Goal: Task Accomplishment & Management: Manage account settings

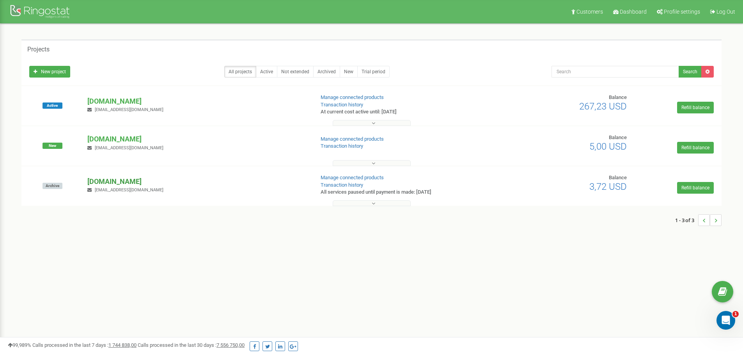
click at [130, 178] on p "[DOMAIN_NAME]" at bounding box center [197, 182] width 220 height 10
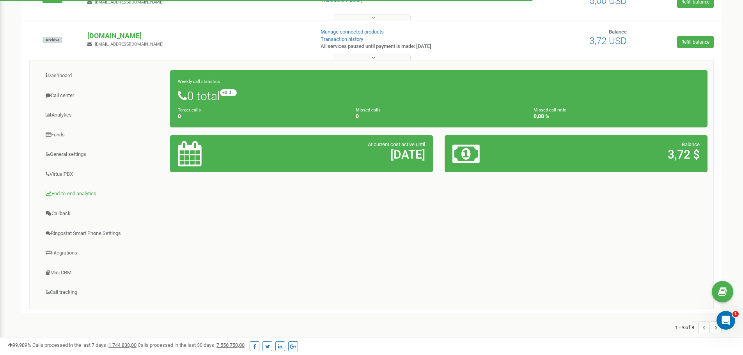
scroll to position [147, 0]
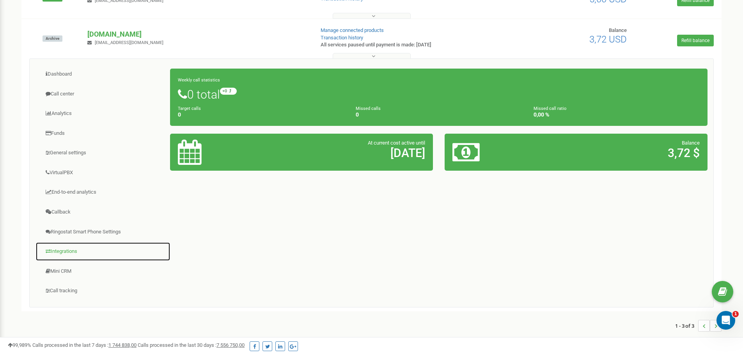
click at [66, 251] on link "Integrations" at bounding box center [102, 251] width 135 height 19
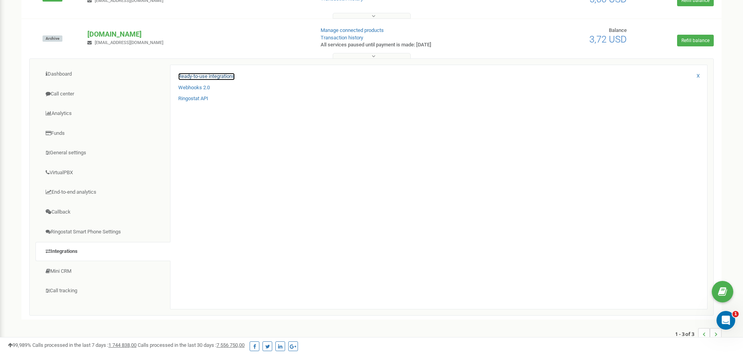
click at [217, 75] on link "Ready-to-use integrations" at bounding box center [206, 76] width 57 height 7
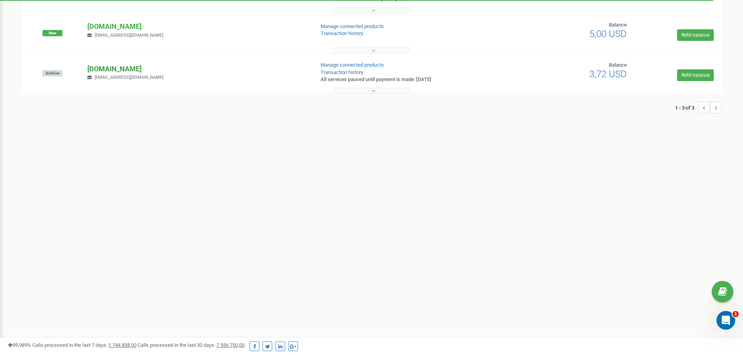
click at [118, 71] on p "[DOMAIN_NAME]" at bounding box center [197, 69] width 220 height 10
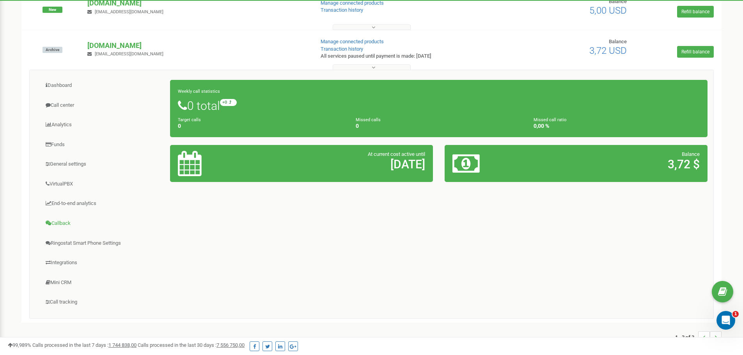
scroll to position [147, 0]
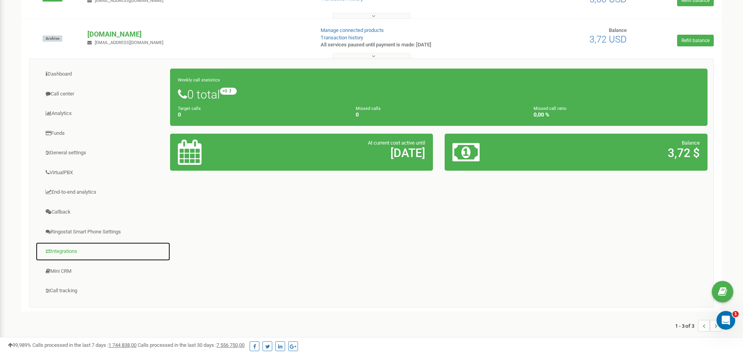
click at [59, 245] on link "Integrations" at bounding box center [102, 251] width 135 height 19
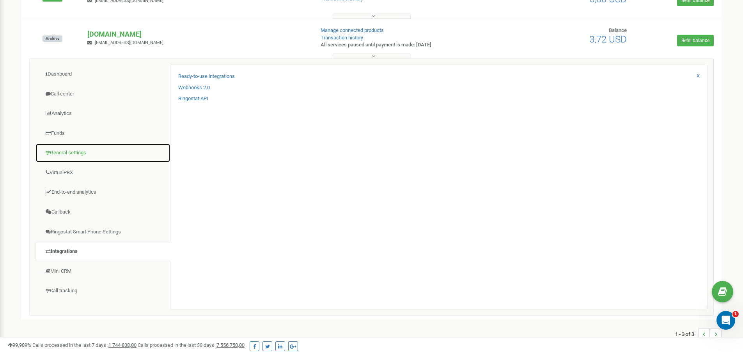
click at [79, 150] on link "General settings" at bounding box center [102, 153] width 135 height 19
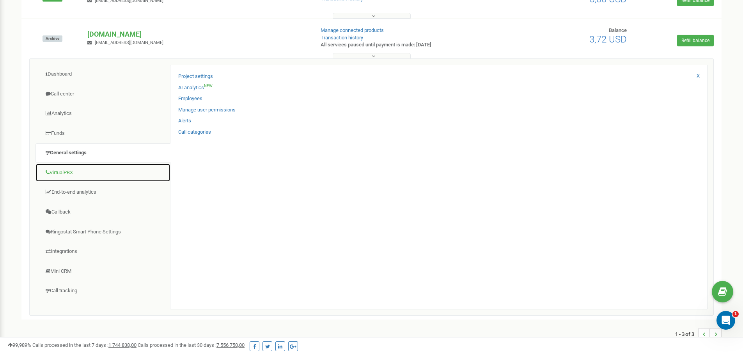
click at [72, 174] on link "VirtualPBX" at bounding box center [102, 172] width 135 height 19
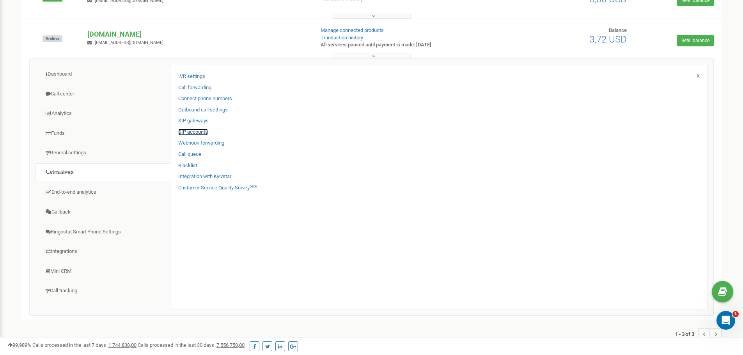
click at [191, 133] on link "SIP accounts" at bounding box center [193, 132] width 30 height 7
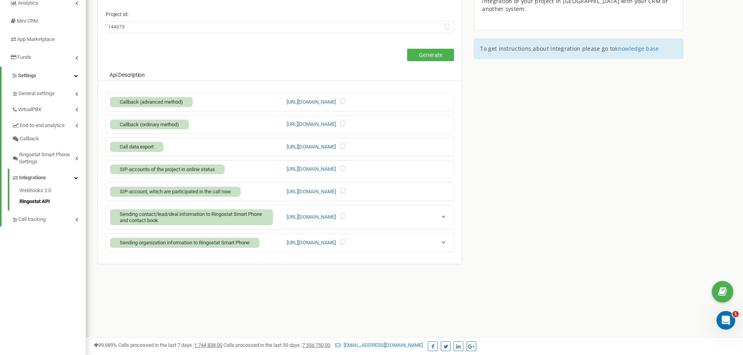
scroll to position [113, 0]
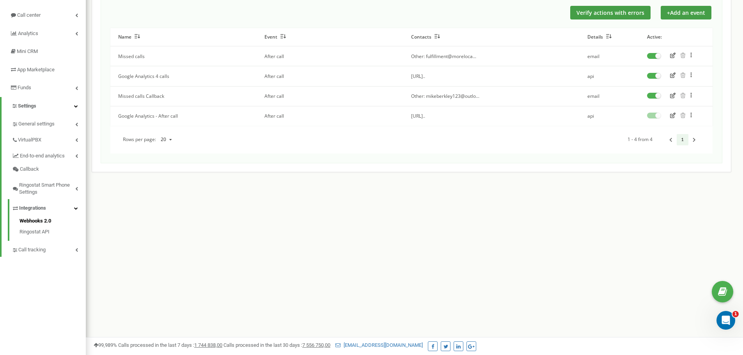
scroll to position [78, 0]
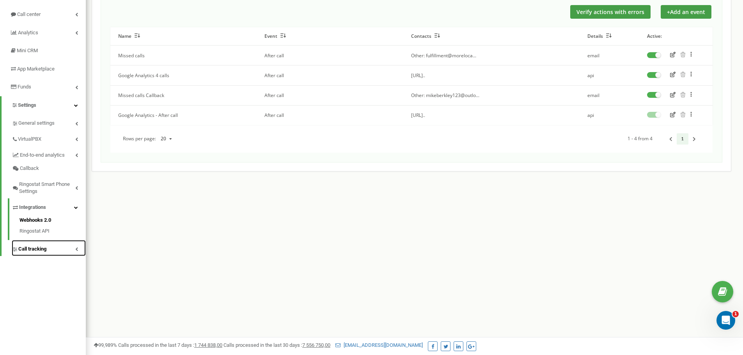
click at [50, 250] on link "Call tracking" at bounding box center [49, 248] width 74 height 16
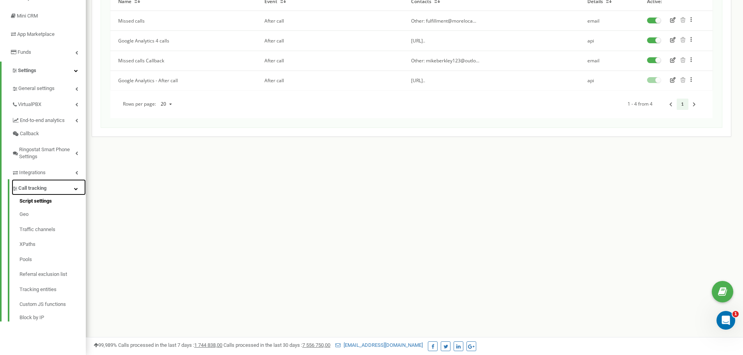
scroll to position [0, 0]
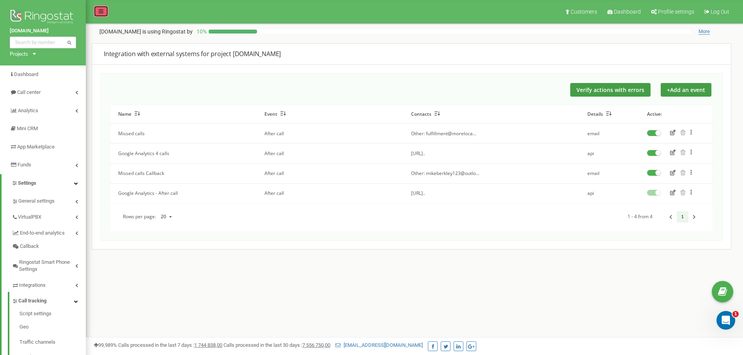
click at [101, 11] on icon at bounding box center [101, 11] width 5 height 5
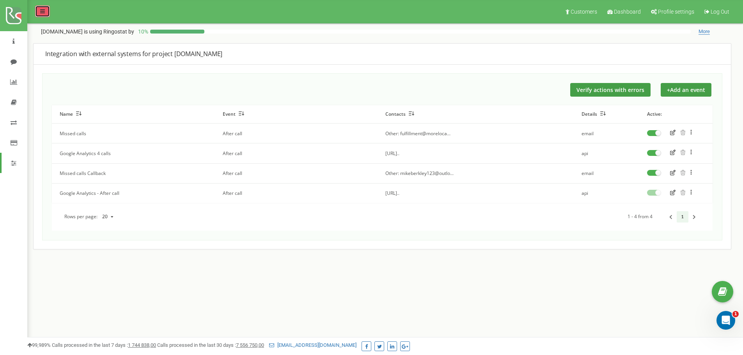
click at [45, 12] on link at bounding box center [42, 11] width 15 height 12
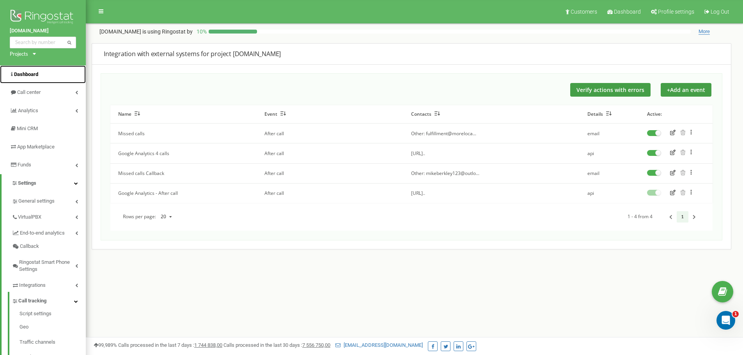
click at [38, 73] on span "Dashboard" at bounding box center [26, 74] width 24 height 6
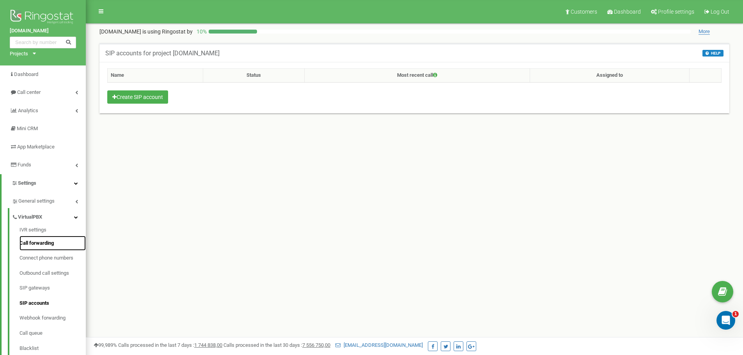
click at [41, 245] on link "Call forwarding" at bounding box center [53, 243] width 66 height 15
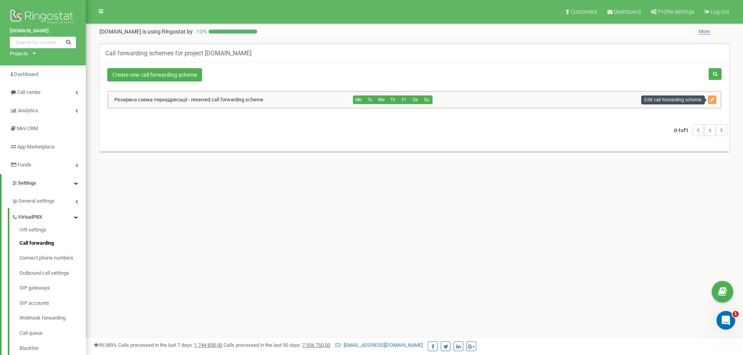
click at [712, 96] on button "button" at bounding box center [712, 100] width 9 height 9
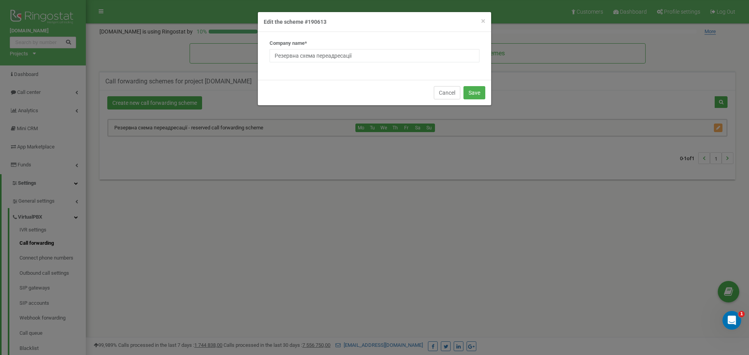
click at [446, 92] on button "Cancel" at bounding box center [447, 92] width 27 height 13
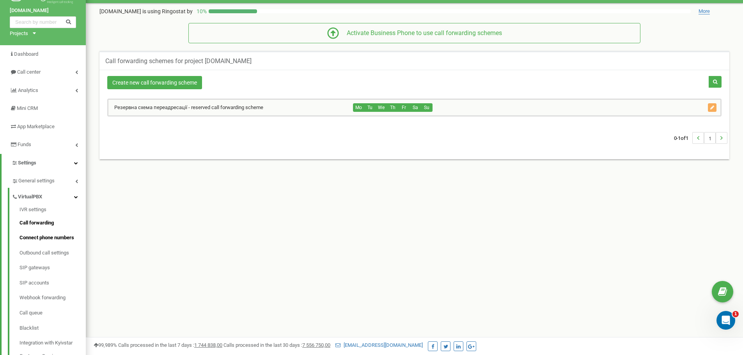
scroll to position [39, 0]
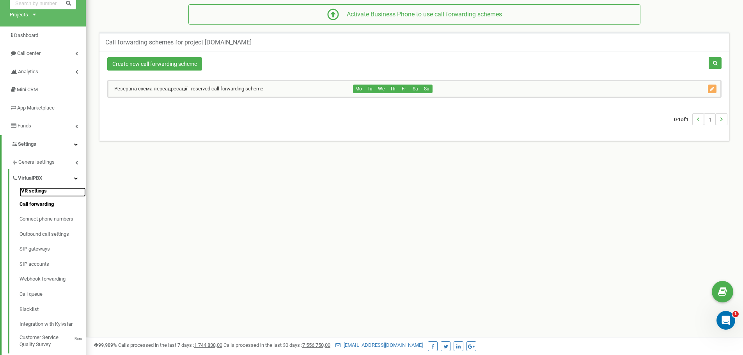
click at [39, 191] on link "IVR settings" at bounding box center [53, 192] width 66 height 9
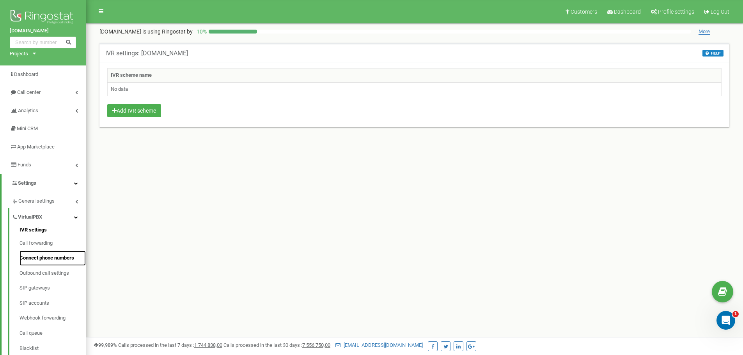
click at [45, 257] on link "Connect phone numbers" at bounding box center [53, 258] width 66 height 15
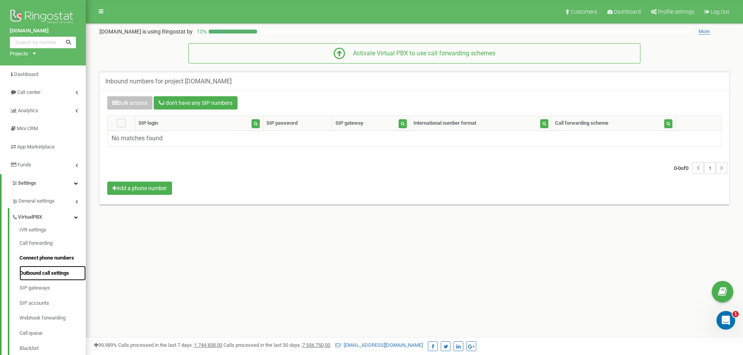
click at [41, 273] on link "Outbound call settings" at bounding box center [53, 273] width 66 height 15
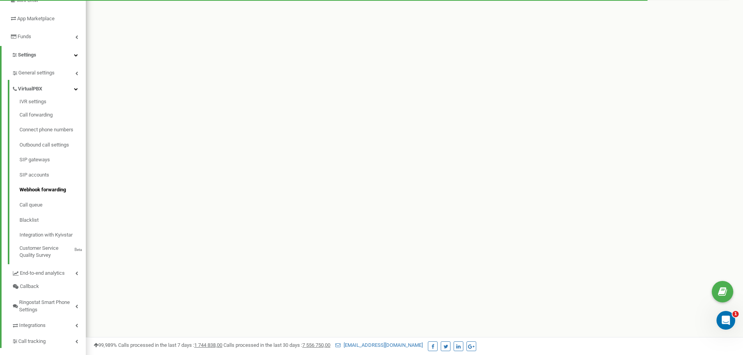
scroll to position [141, 0]
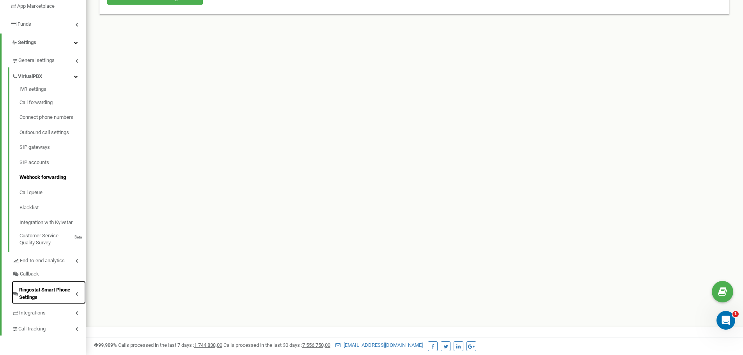
click at [34, 294] on span "Ringostat Smart Phone Settings" at bounding box center [47, 294] width 56 height 14
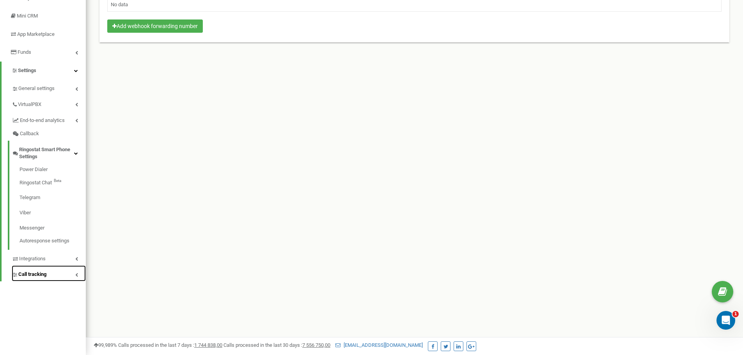
click at [46, 277] on span "Call tracking" at bounding box center [32, 274] width 28 height 7
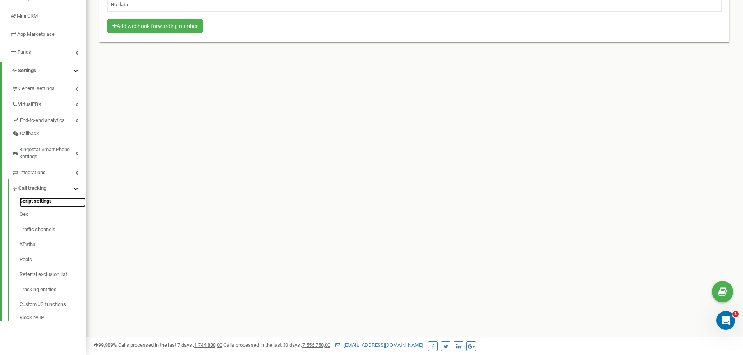
click at [39, 201] on link "Script settings" at bounding box center [53, 202] width 66 height 9
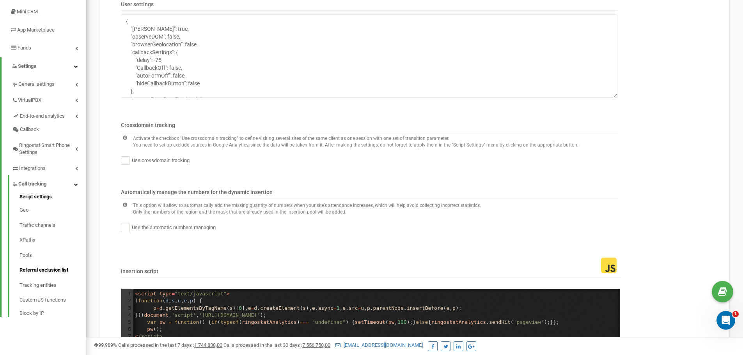
scroll to position [156, 0]
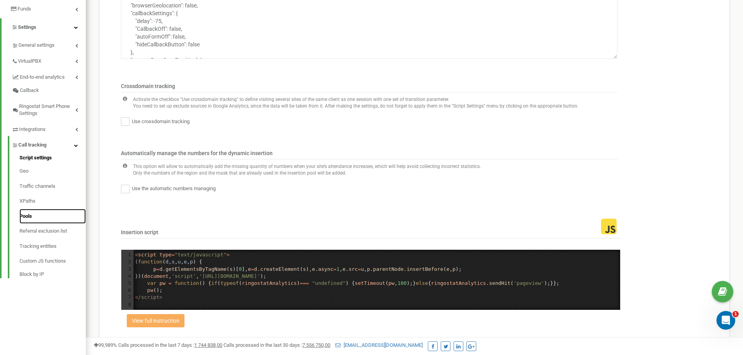
click at [31, 218] on link "Pools" at bounding box center [53, 216] width 66 height 15
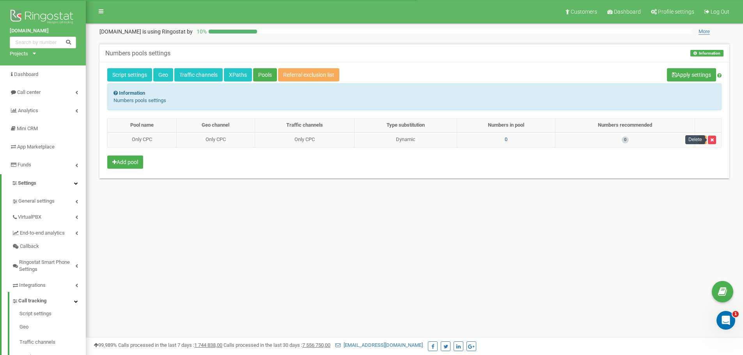
click at [712, 138] on icon "button" at bounding box center [712, 140] width 4 height 5
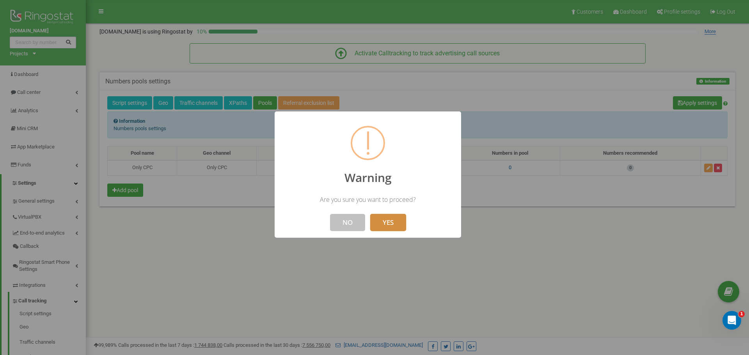
click at [385, 223] on button "YES" at bounding box center [388, 222] width 36 height 17
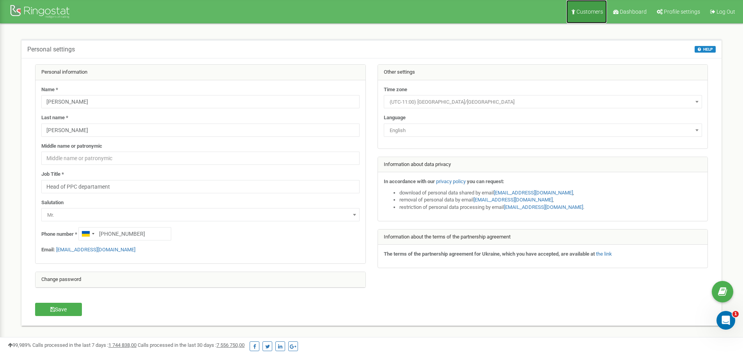
click at [581, 12] on span "Customers" at bounding box center [589, 12] width 27 height 6
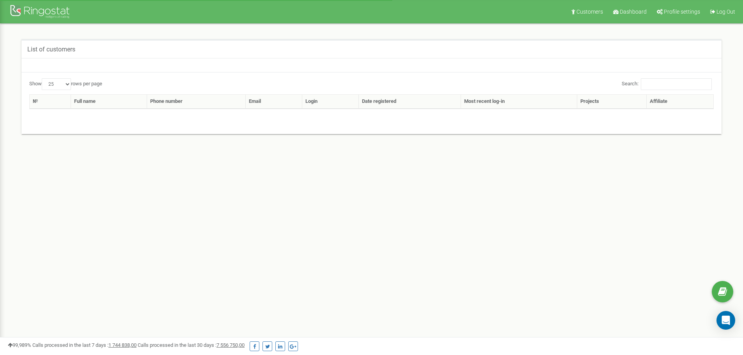
select select "25"
